Goal: Check status: Check status

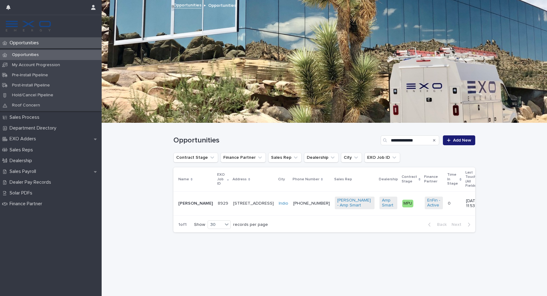
click at [187, 201] on p "[PERSON_NAME]" at bounding box center [195, 203] width 35 height 5
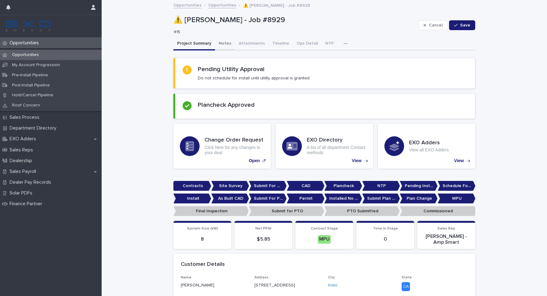
click at [219, 43] on button "Notes" at bounding box center [225, 44] width 20 height 13
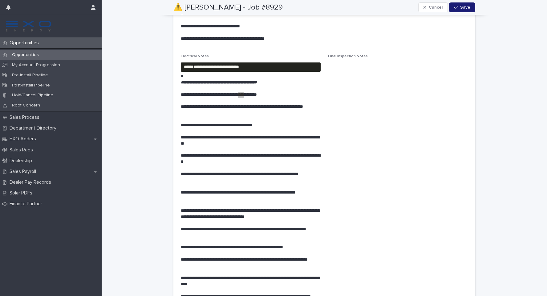
scroll to position [812, 0]
